Goal: Transaction & Acquisition: Download file/media

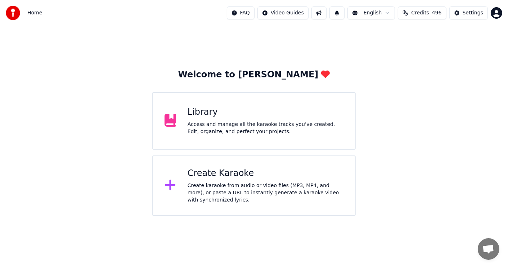
click at [280, 124] on div "Access and manage all the karaoke tracks you’ve created. Edit, organize, and pe…" at bounding box center [265, 128] width 156 height 14
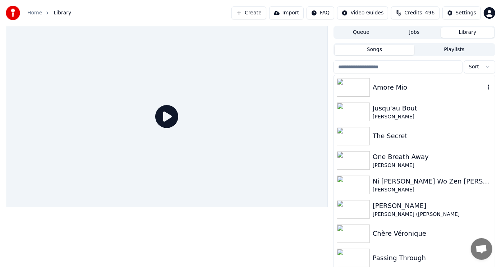
click at [362, 87] on img at bounding box center [353, 87] width 33 height 19
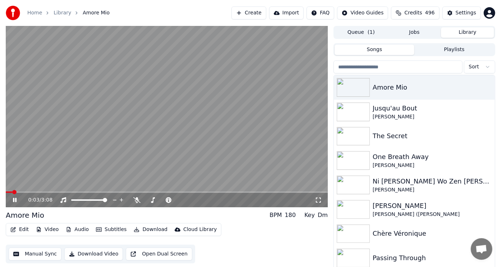
click at [15, 199] on icon at bounding box center [20, 200] width 17 height 6
click at [176, 199] on span at bounding box center [176, 200] width 4 height 4
click at [174, 199] on span at bounding box center [176, 200] width 4 height 4
click at [172, 200] on span at bounding box center [174, 200] width 4 height 4
click at [171, 200] on span at bounding box center [171, 200] width 4 height 4
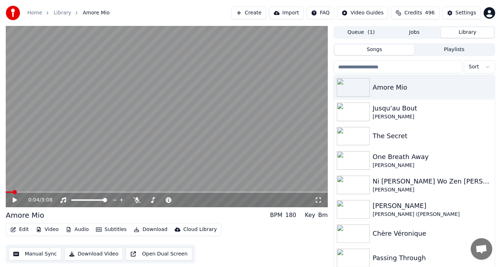
click at [14, 199] on icon at bounding box center [15, 199] width 4 height 5
click at [169, 200] on span at bounding box center [171, 200] width 4 height 4
click at [14, 201] on icon at bounding box center [20, 200] width 17 height 6
click at [359, 113] on img at bounding box center [353, 112] width 33 height 19
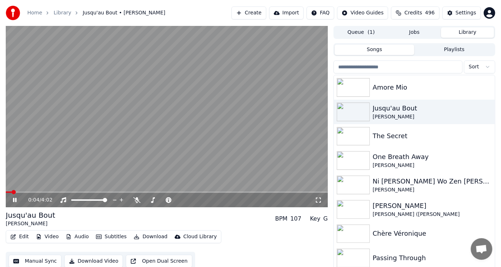
click at [16, 198] on icon at bounding box center [15, 200] width 4 height 4
click at [167, 200] on span at bounding box center [168, 200] width 4 height 4
drag, startPoint x: 14, startPoint y: 198, endPoint x: 19, endPoint y: 198, distance: 5.4
click at [14, 198] on icon at bounding box center [15, 199] width 4 height 5
click at [165, 200] on span at bounding box center [166, 200] width 4 height 4
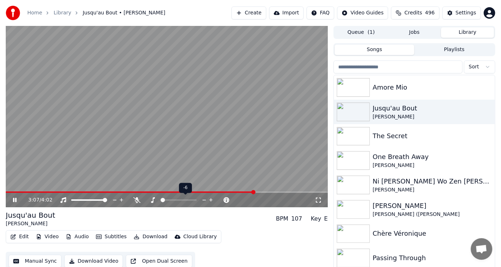
click at [161, 199] on span at bounding box center [163, 200] width 4 height 4
click at [151, 236] on button "Download" at bounding box center [151, 237] width 40 height 10
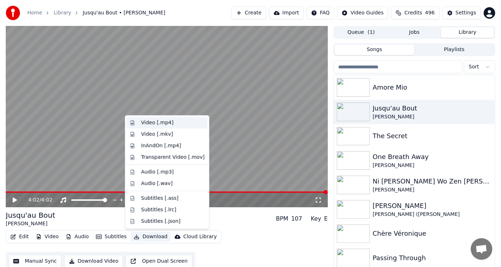
click at [156, 122] on div "Video [.mp4]" at bounding box center [157, 122] width 32 height 7
